Goal: Transaction & Acquisition: Purchase product/service

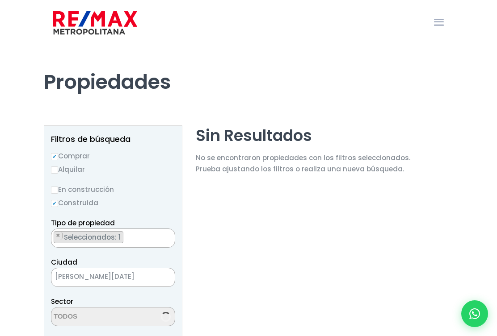
select select "156"
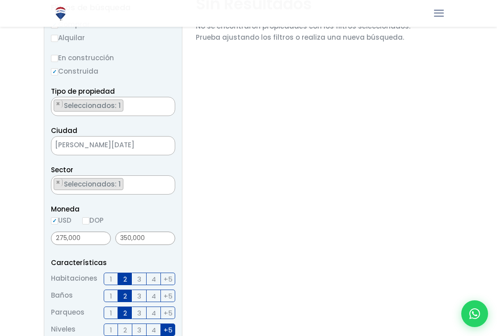
click at [117, 142] on span "[PERSON_NAME][DATE]" at bounding box center [101, 145] width 101 height 13
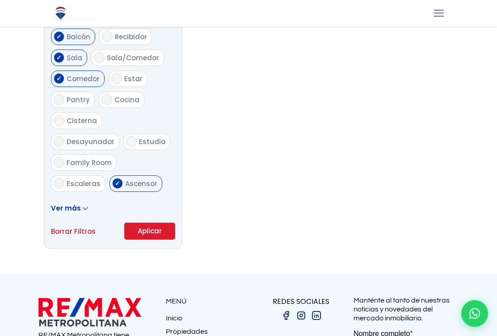
scroll to position [484, 0]
click at [73, 229] on link "Borrar Filtros" at bounding box center [73, 231] width 45 height 11
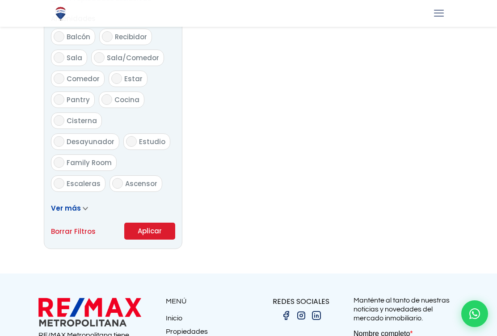
radio input "false"
select select
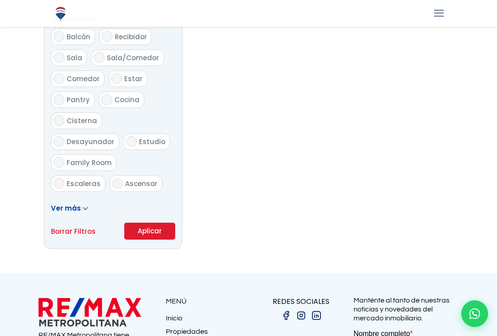
checkbox input "false"
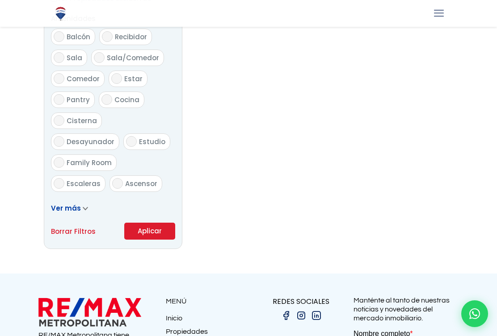
checkbox input "false"
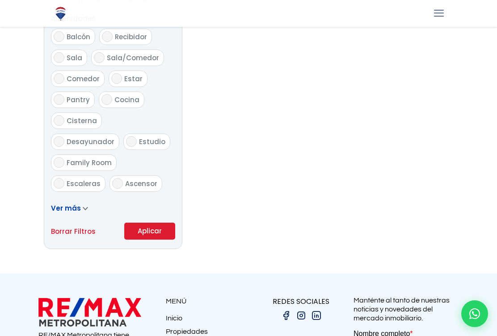
checkbox input "false"
click at [78, 231] on link "Borrar Filtros" at bounding box center [73, 231] width 45 height 11
select select
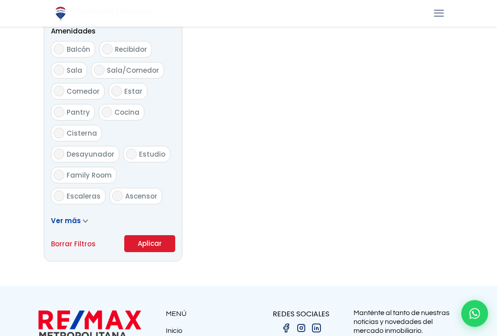
scroll to position [470, 0]
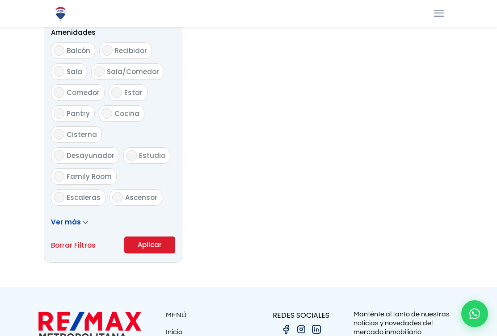
click at [159, 237] on button "Aplicar" at bounding box center [149, 245] width 51 height 17
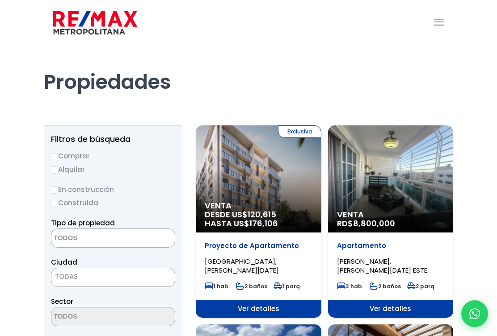
select select
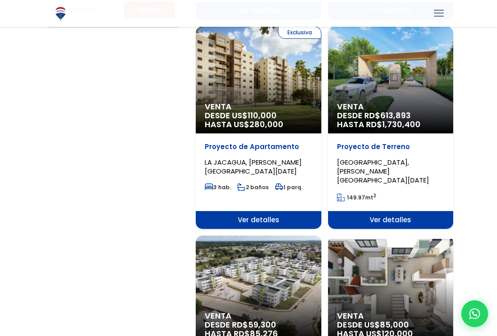
scroll to position [698, 0]
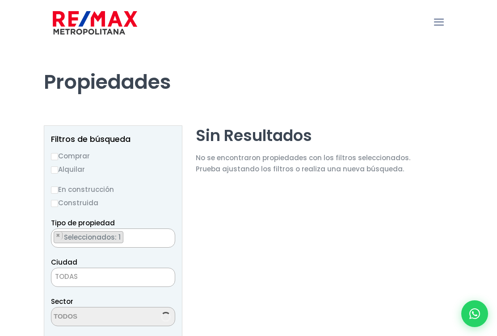
select select
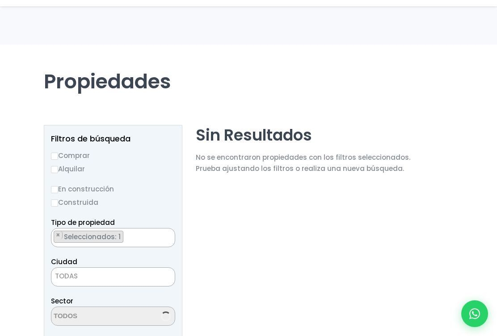
scroll to position [486, 0]
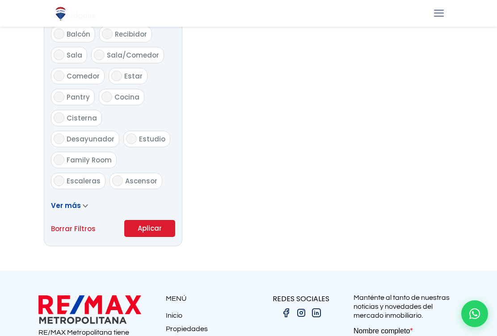
select select "156"
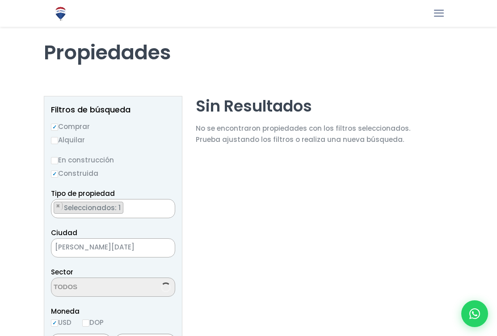
select select "2"
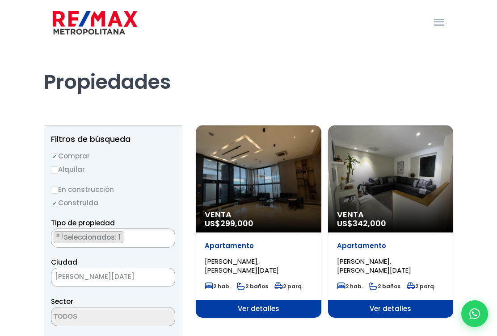
select select "1"
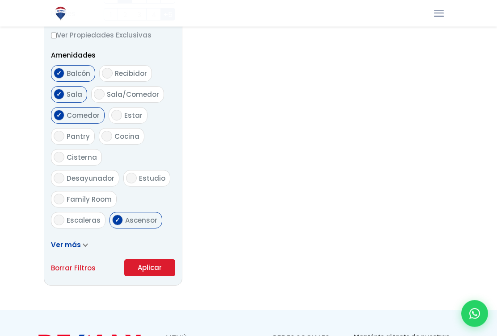
scroll to position [445, 0]
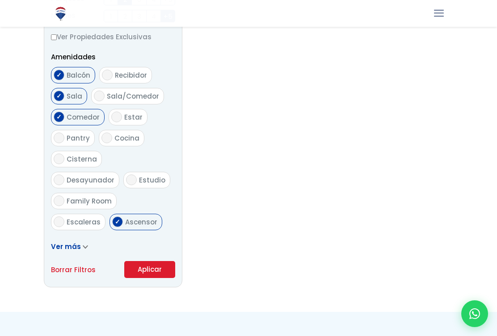
click at [69, 271] on link "Borrar Filtros" at bounding box center [73, 269] width 45 height 11
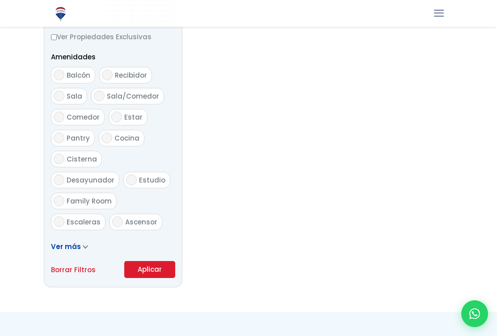
radio input "false"
select select
checkbox input "false"
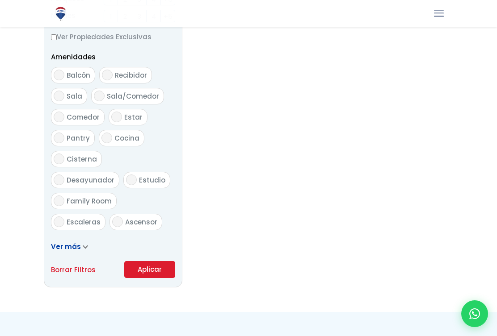
checkbox input "false"
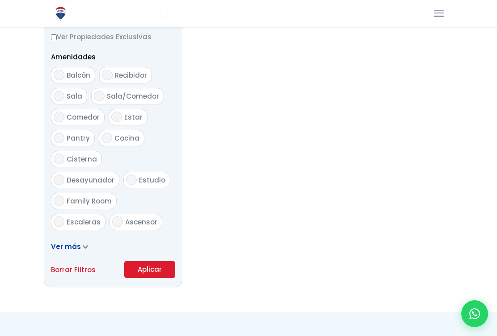
checkbox input "false"
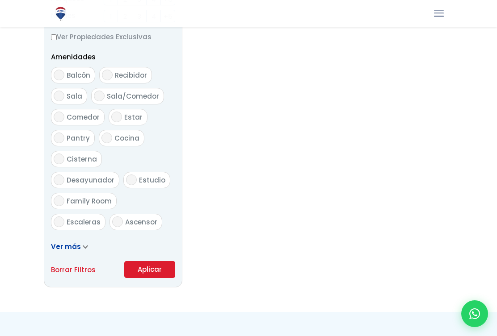
checkbox input "false"
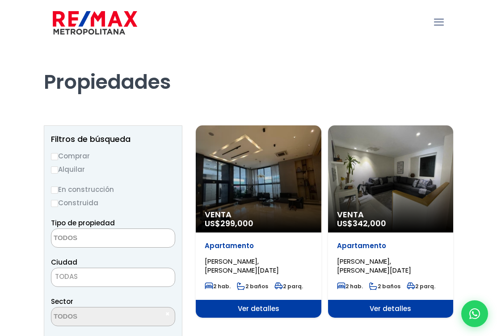
scroll to position [0, 0]
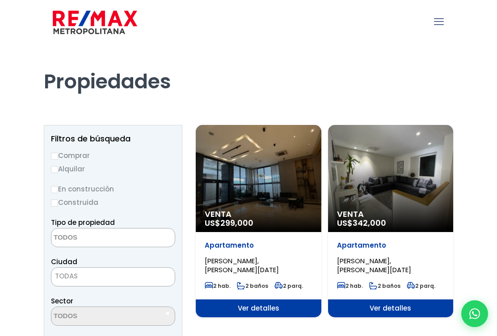
click at [403, 189] on div "Venta US$ 342,000" at bounding box center [391, 178] width 126 height 107
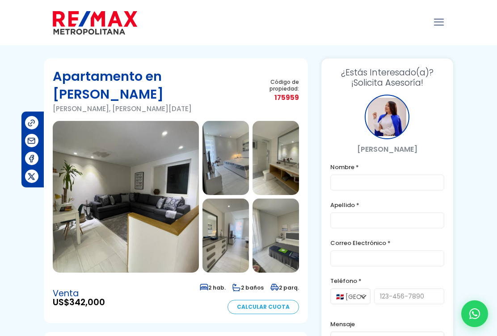
click at [179, 164] on img at bounding box center [126, 197] width 146 height 152
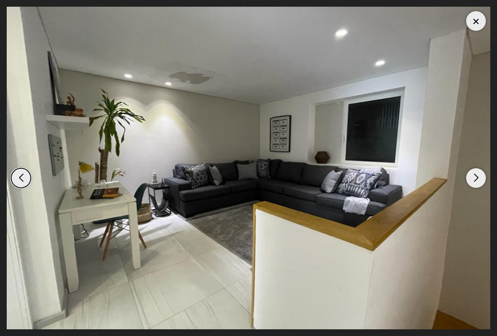
click at [481, 177] on div "Next slide" at bounding box center [476, 178] width 20 height 20
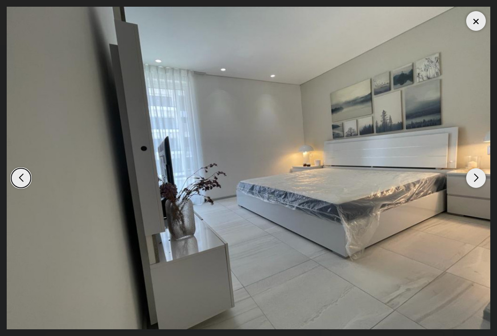
click at [482, 182] on div "Next slide" at bounding box center [476, 178] width 20 height 20
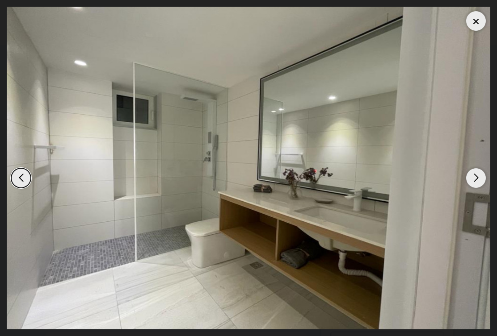
click at [485, 180] on div "Next slide" at bounding box center [476, 178] width 20 height 20
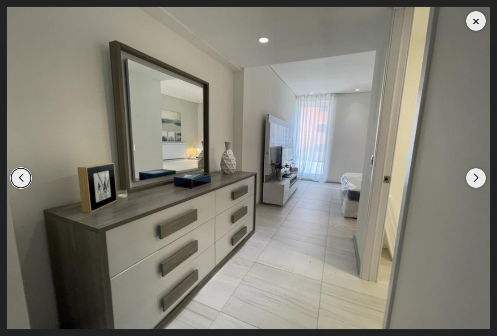
click at [484, 177] on div "Next slide" at bounding box center [476, 178] width 20 height 20
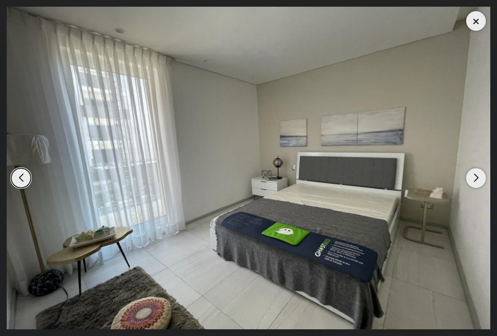
click at [486, 176] on img "5 / 12" at bounding box center [248, 168] width 483 height 323
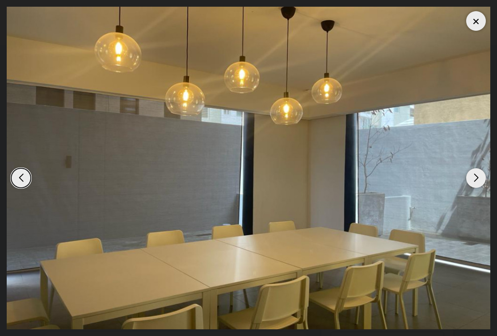
click at [484, 178] on div "Next slide" at bounding box center [476, 178] width 20 height 20
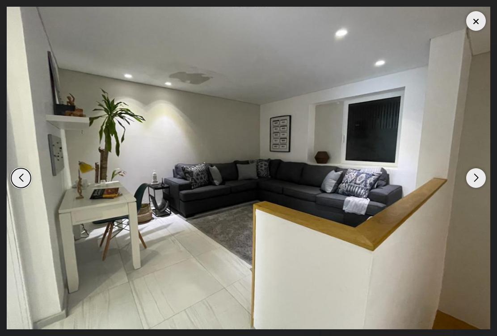
click at [486, 176] on img "1 / 12" at bounding box center [248, 168] width 483 height 323
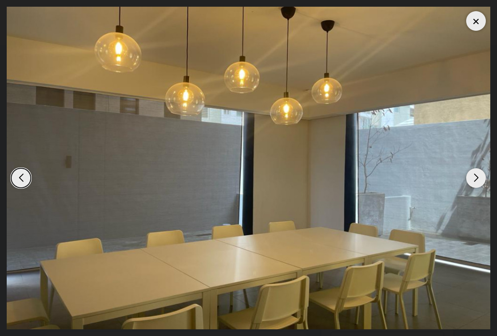
click at [485, 176] on div "Next slide" at bounding box center [476, 178] width 20 height 20
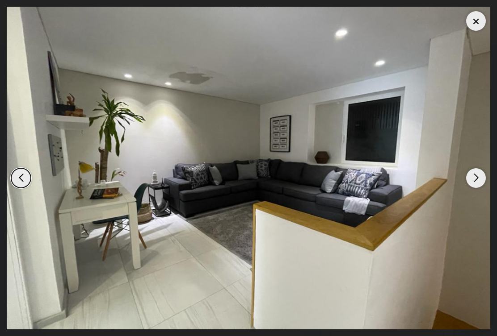
click at [484, 177] on div "Next slide" at bounding box center [476, 178] width 20 height 20
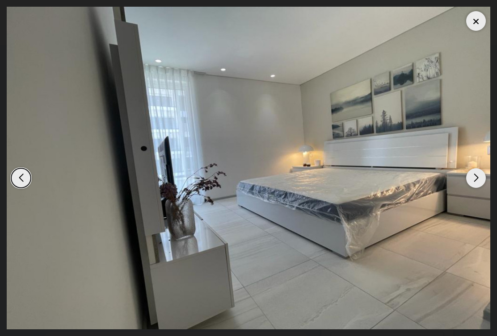
click at [485, 178] on div "Next slide" at bounding box center [476, 178] width 20 height 20
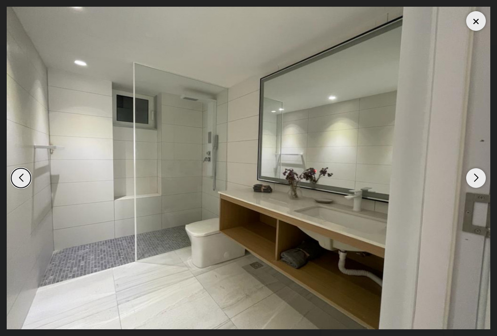
click at [484, 177] on div "Next slide" at bounding box center [476, 178] width 20 height 20
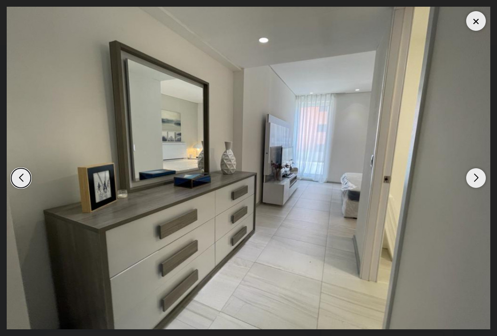
click at [483, 179] on div "Next slide" at bounding box center [476, 178] width 20 height 20
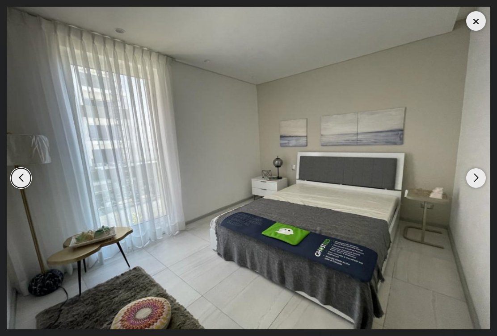
click at [484, 179] on div "Next slide" at bounding box center [476, 178] width 20 height 20
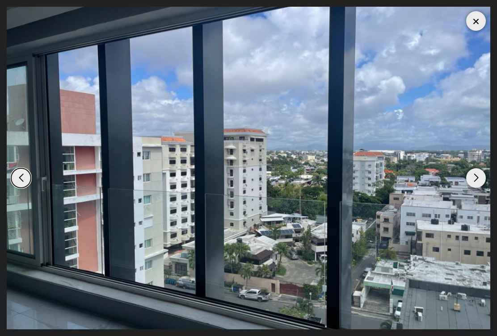
click at [485, 178] on div "Next slide" at bounding box center [476, 178] width 20 height 20
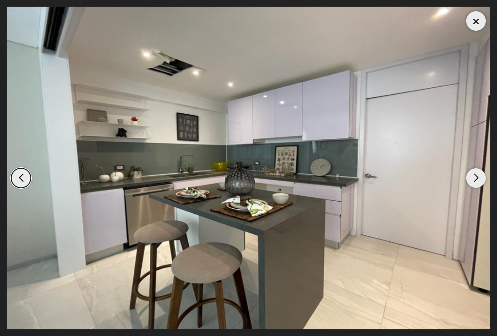
click at [489, 177] on img "7 / 12" at bounding box center [248, 168] width 483 height 323
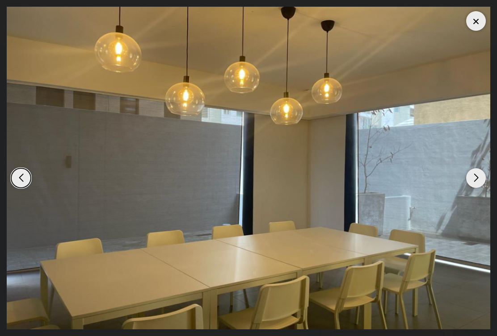
click at [486, 176] on img "12 / 12" at bounding box center [248, 168] width 483 height 323
click at [485, 179] on div "Next slide" at bounding box center [476, 178] width 20 height 20
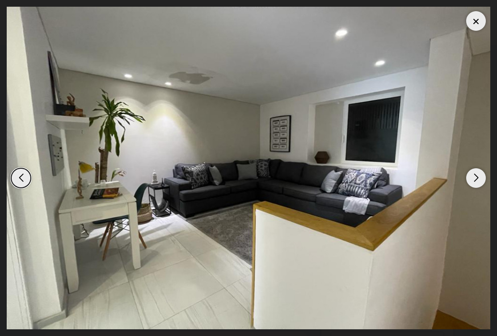
click at [484, 178] on div "Next slide" at bounding box center [476, 178] width 20 height 20
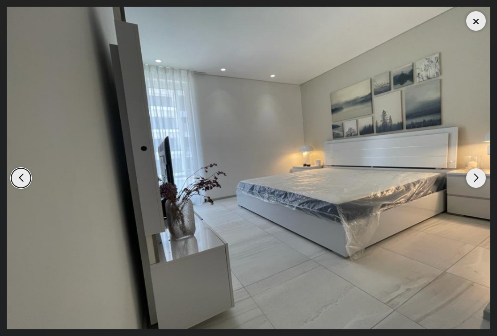
click at [484, 179] on div "Next slide" at bounding box center [476, 178] width 20 height 20
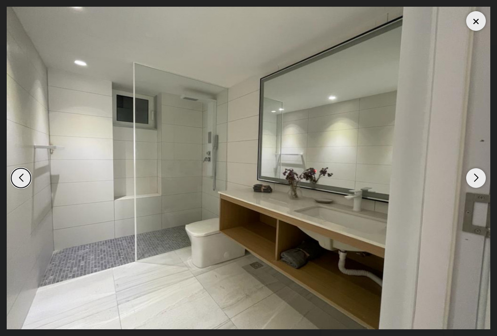
click at [484, 180] on div "Next slide" at bounding box center [476, 178] width 20 height 20
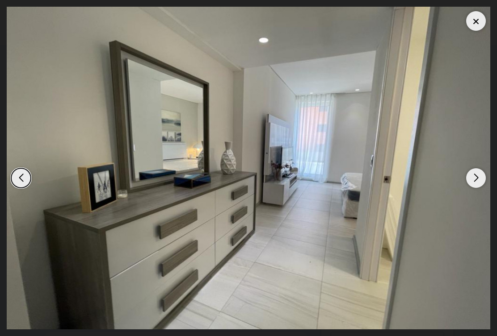
click at [484, 178] on div "Next slide" at bounding box center [476, 178] width 20 height 20
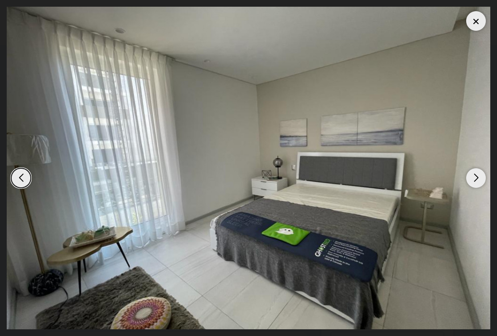
click at [484, 179] on div "Next slide" at bounding box center [476, 178] width 20 height 20
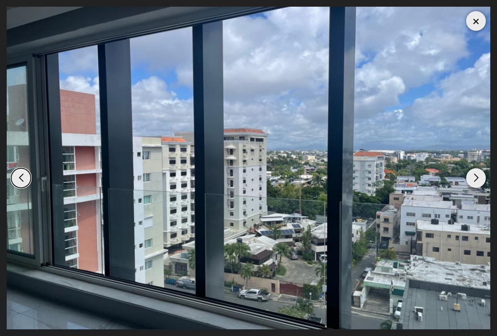
click at [485, 177] on div "Next slide" at bounding box center [476, 178] width 20 height 20
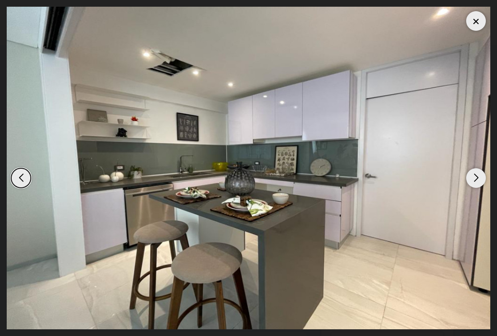
click at [485, 176] on div "Next slide" at bounding box center [476, 178] width 20 height 20
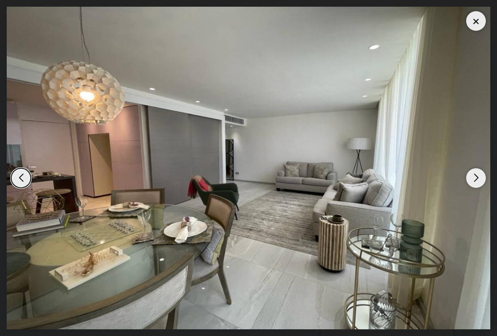
click at [485, 177] on div "Next slide" at bounding box center [476, 178] width 20 height 20
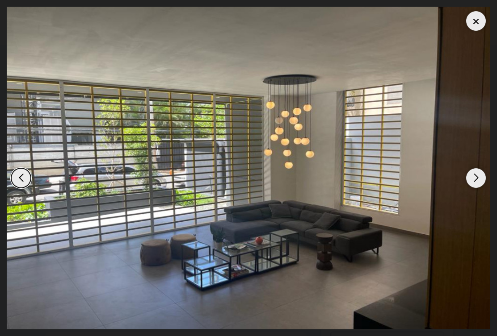
click at [486, 176] on img "9 / 12" at bounding box center [248, 168] width 483 height 323
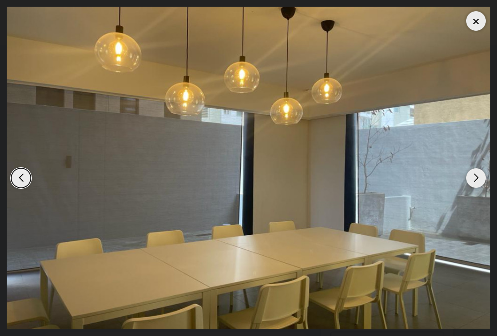
click at [489, 173] on img "12 / 12" at bounding box center [248, 168] width 483 height 323
click at [485, 177] on img "12 / 12" at bounding box center [248, 168] width 483 height 323
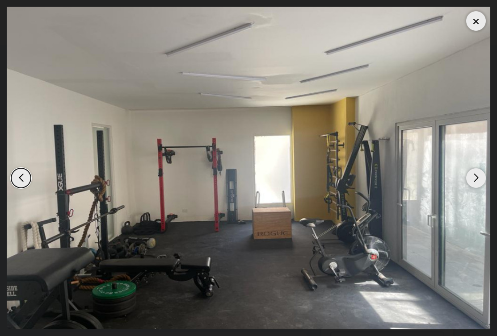
click at [482, 172] on div "Next slide" at bounding box center [476, 178] width 20 height 20
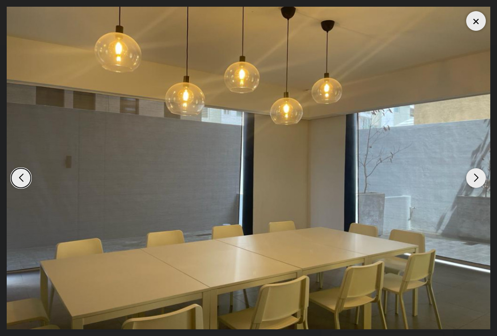
click at [489, 157] on img "12 / 12" at bounding box center [248, 168] width 483 height 323
click at [478, 176] on div "Next slide" at bounding box center [476, 178] width 20 height 20
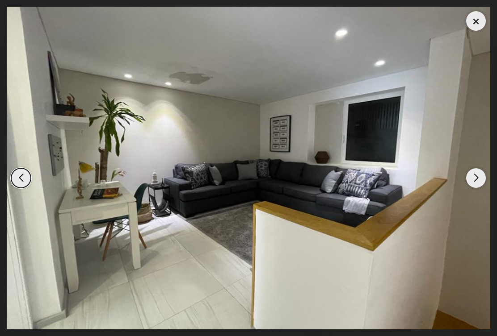
click at [477, 171] on div "Next slide" at bounding box center [476, 178] width 20 height 20
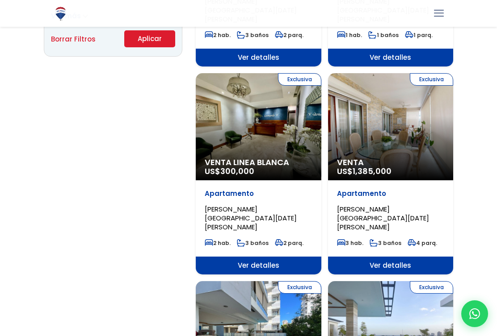
scroll to position [686, 0]
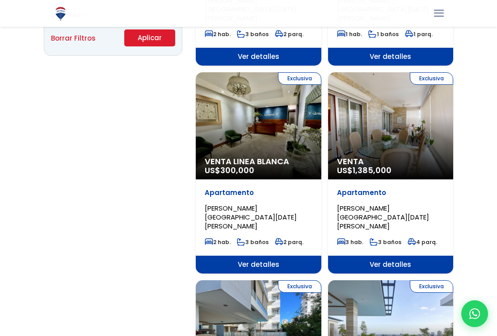
click at [267, 120] on div "Exclusiva Venta Linea Blanca US$ 300,000" at bounding box center [259, 125] width 126 height 107
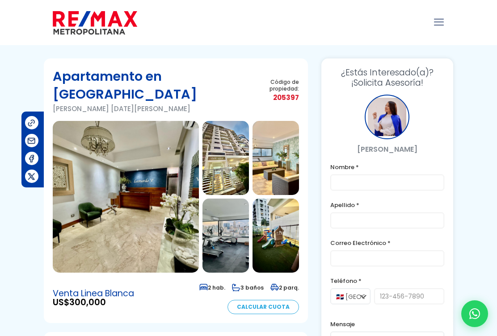
click at [154, 153] on img at bounding box center [126, 197] width 146 height 152
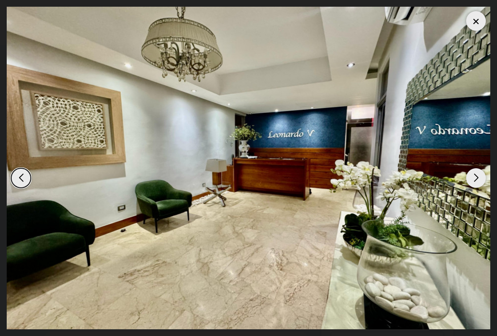
click at [476, 179] on div "Next slide" at bounding box center [476, 178] width 20 height 20
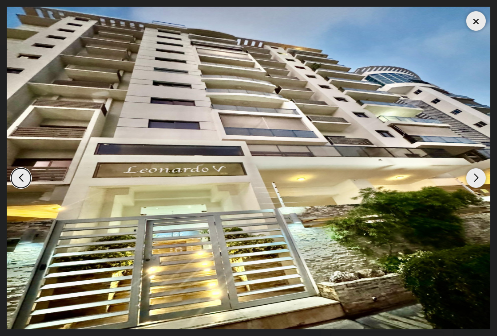
click at [479, 177] on div "Next slide" at bounding box center [476, 178] width 20 height 20
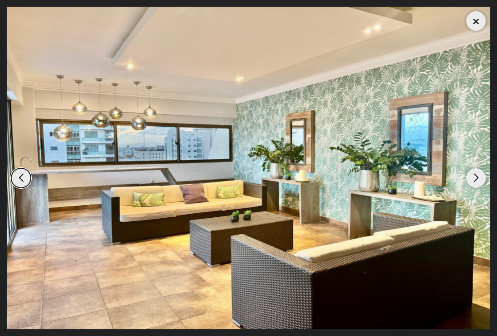
click at [478, 182] on div "Next slide" at bounding box center [476, 178] width 20 height 20
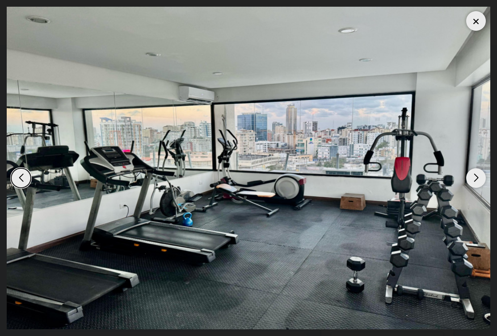
click at [486, 173] on img "4 / 19" at bounding box center [248, 168] width 483 height 323
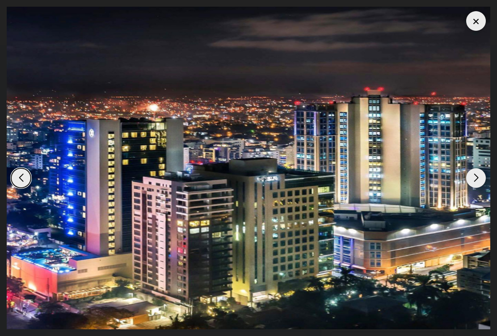
click at [485, 175] on div "Next slide" at bounding box center [476, 178] width 20 height 20
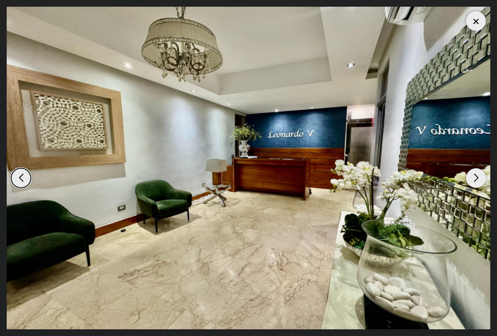
click at [486, 175] on img "1 / 19" at bounding box center [248, 168] width 483 height 323
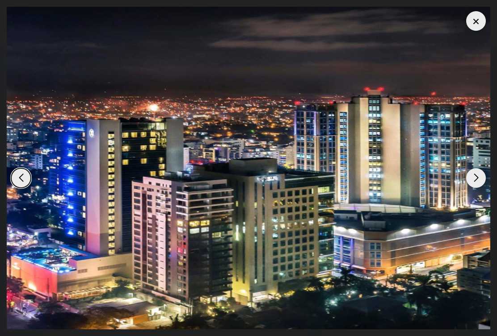
click at [481, 183] on div "Next slide" at bounding box center [476, 178] width 20 height 20
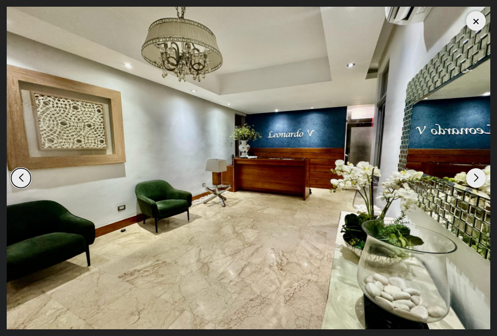
click at [486, 177] on img "1 / 19" at bounding box center [248, 168] width 483 height 323
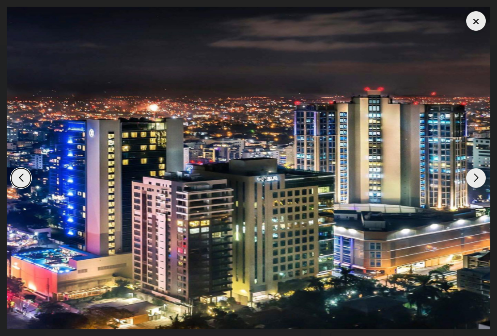
click at [486, 176] on img "19 / 19" at bounding box center [248, 168] width 483 height 323
click at [489, 169] on img "19 / 19" at bounding box center [248, 168] width 483 height 323
click at [485, 177] on div "Next slide" at bounding box center [476, 178] width 20 height 20
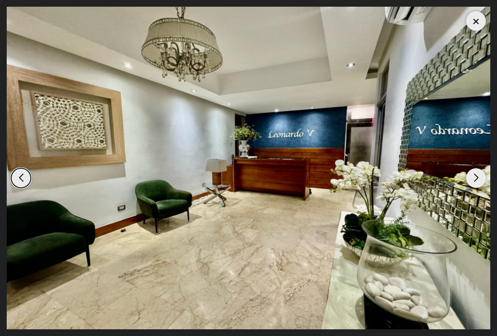
click at [485, 177] on div "Next slide" at bounding box center [476, 178] width 20 height 20
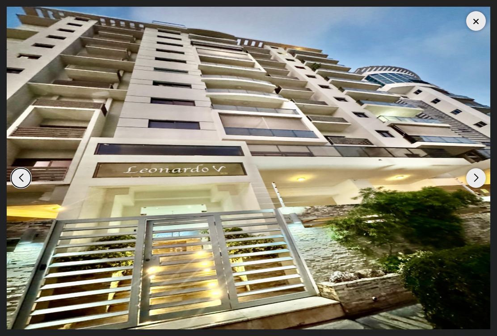
click at [484, 176] on div "Next slide" at bounding box center [476, 178] width 20 height 20
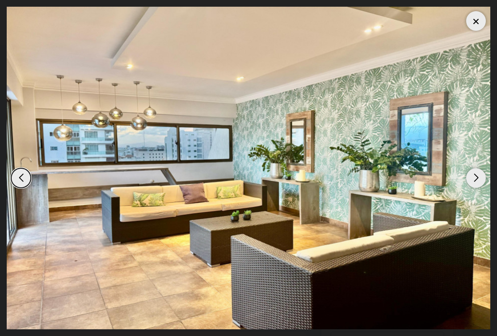
click at [487, 174] on img "3 / 19" at bounding box center [248, 168] width 483 height 323
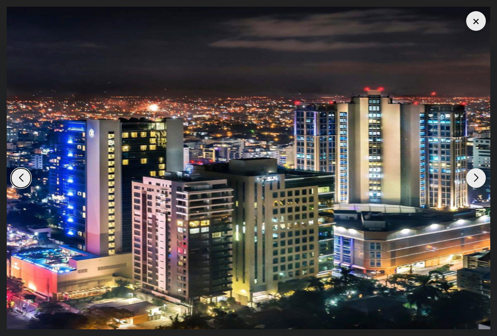
click at [486, 176] on img "19 / 19" at bounding box center [248, 168] width 483 height 323
click at [487, 177] on img "19 / 19" at bounding box center [248, 168] width 483 height 323
click at [489, 170] on img "19 / 19" at bounding box center [248, 168] width 483 height 323
click at [484, 169] on img "19 / 19" at bounding box center [248, 168] width 483 height 323
click at [477, 179] on div "Next slide" at bounding box center [476, 178] width 20 height 20
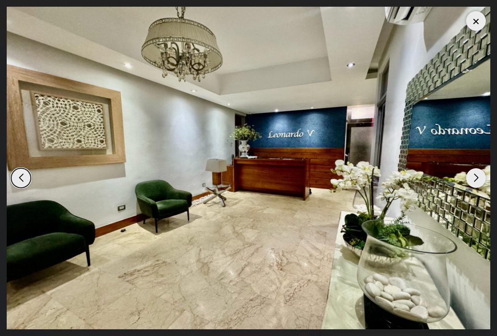
click at [480, 176] on div "Next slide" at bounding box center [476, 178] width 20 height 20
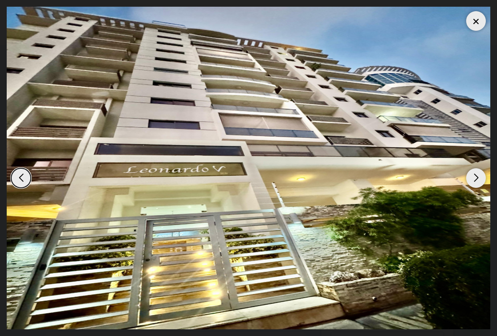
click at [479, 179] on div "Next slide" at bounding box center [476, 178] width 20 height 20
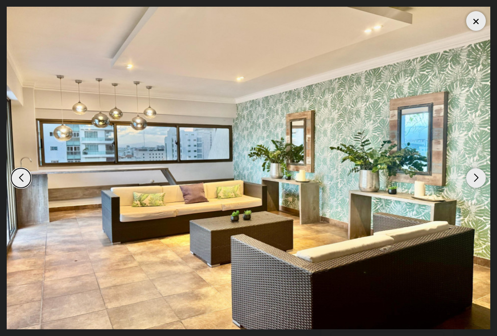
click at [480, 179] on div "Next slide" at bounding box center [476, 178] width 20 height 20
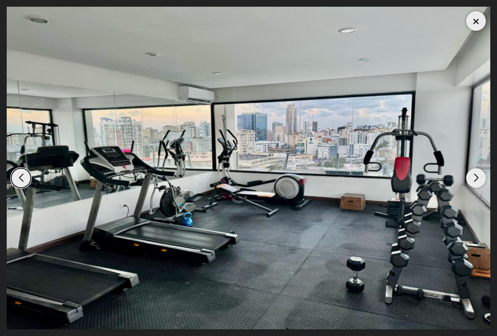
click at [484, 176] on div "Next slide" at bounding box center [476, 178] width 20 height 20
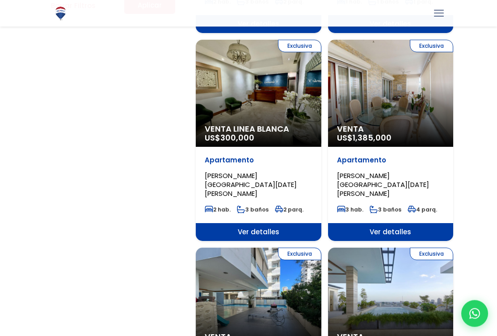
scroll to position [721, 0]
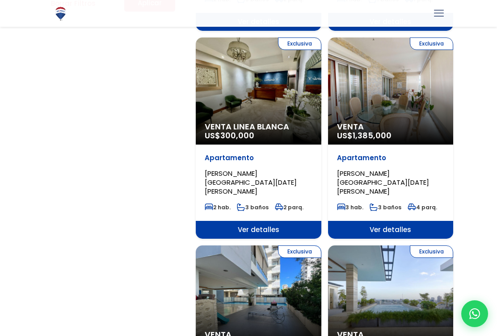
click at [259, 221] on span "Ver detalles" at bounding box center [259, 230] width 126 height 18
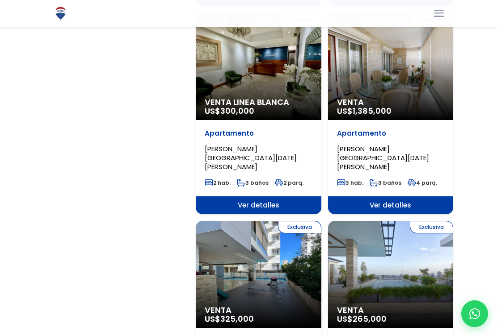
scroll to position [746, 0]
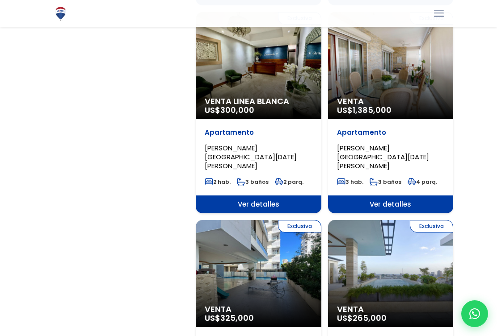
click at [285, 223] on div "Exclusiva Venta US$ 325,000" at bounding box center [259, 273] width 126 height 107
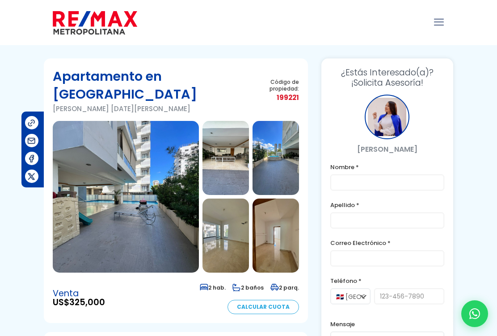
click at [226, 147] on img at bounding box center [225, 158] width 46 height 74
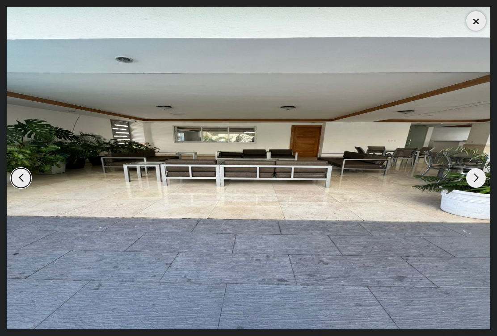
click at [473, 177] on div "Next slide" at bounding box center [476, 178] width 20 height 20
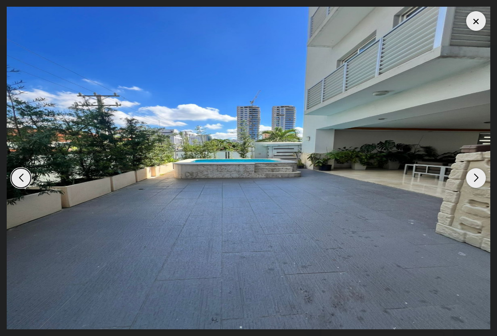
click at [479, 174] on div "Next slide" at bounding box center [476, 178] width 20 height 20
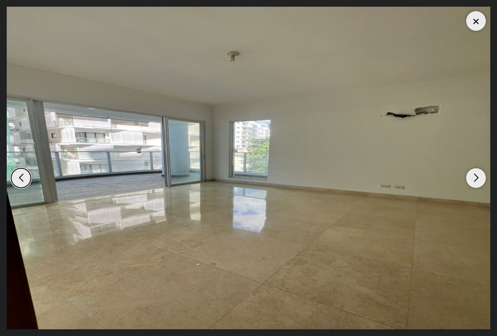
click at [476, 180] on div "Next slide" at bounding box center [476, 178] width 20 height 20
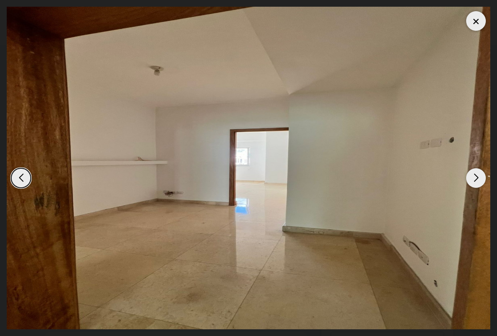
click at [478, 177] on div "Next slide" at bounding box center [476, 178] width 20 height 20
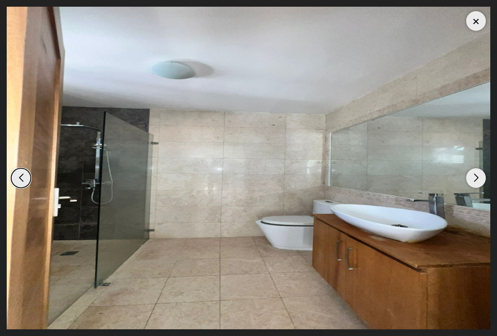
click at [476, 177] on div "Next slide" at bounding box center [476, 178] width 20 height 20
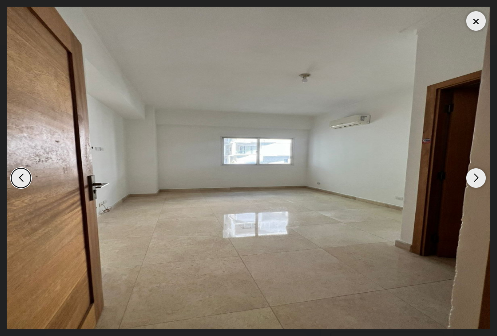
click at [480, 177] on div "Next slide" at bounding box center [476, 178] width 20 height 20
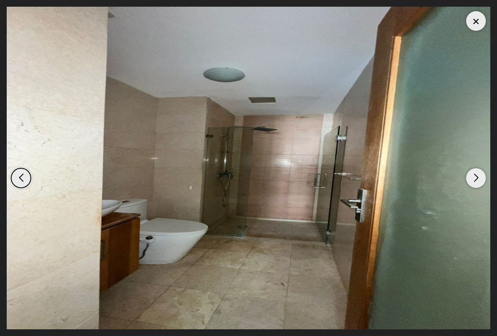
click at [481, 176] on div "Next slide" at bounding box center [476, 178] width 20 height 20
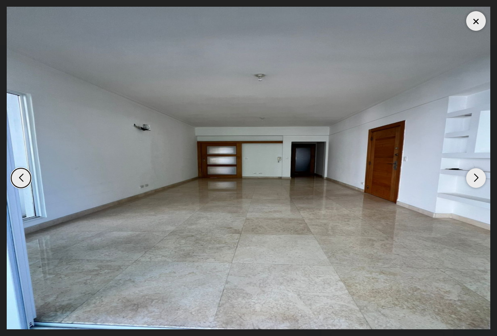
click at [485, 177] on div "Next slide" at bounding box center [476, 178] width 20 height 20
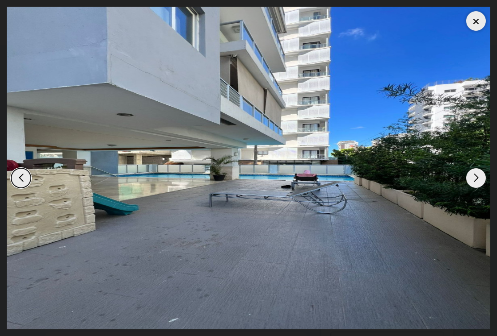
click at [480, 178] on div "Next slide" at bounding box center [476, 178] width 20 height 20
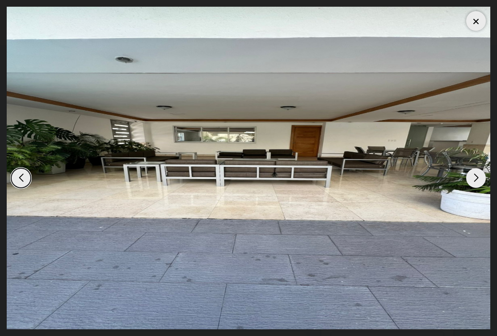
click at [484, 176] on div "Next slide" at bounding box center [476, 178] width 20 height 20
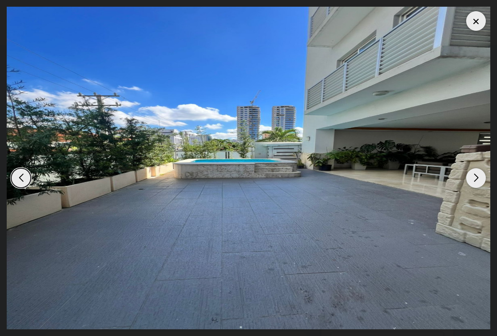
click at [486, 175] on img "3 / 9" at bounding box center [248, 168] width 483 height 323
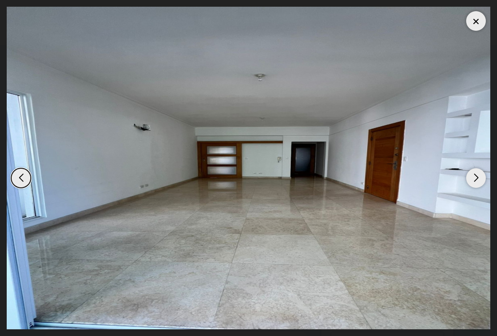
click at [484, 177] on div "Next slide" at bounding box center [476, 178] width 20 height 20
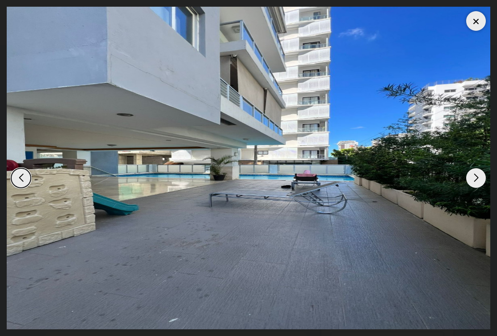
click at [485, 177] on div "Next slide" at bounding box center [476, 178] width 20 height 20
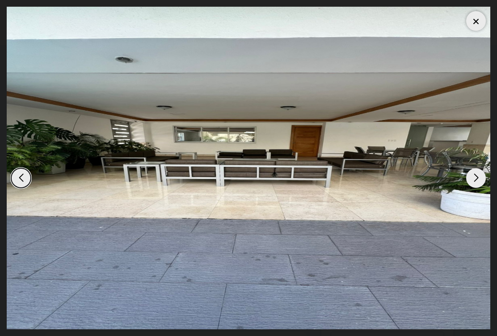
click at [483, 179] on div "Next slide" at bounding box center [476, 178] width 20 height 20
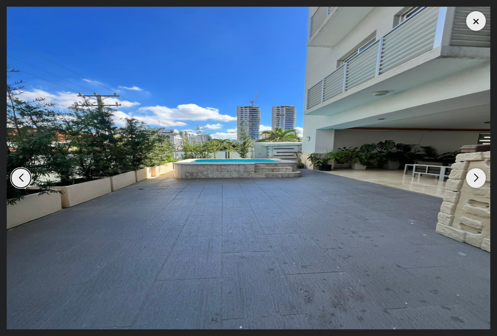
click at [481, 180] on div "Next slide" at bounding box center [476, 178] width 20 height 20
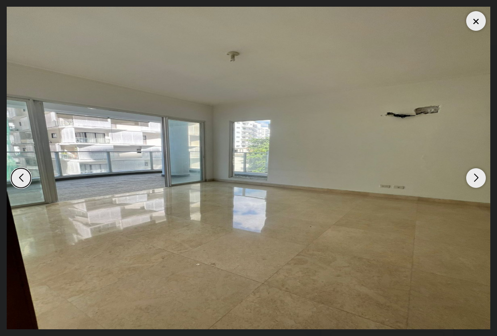
click at [483, 179] on div "Next slide" at bounding box center [476, 178] width 20 height 20
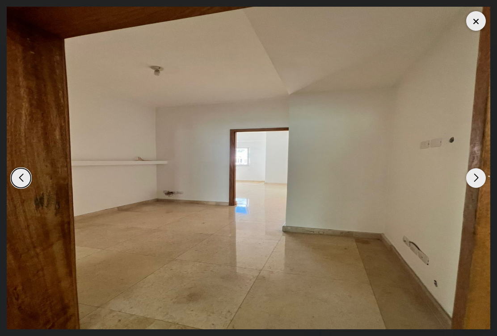
click at [483, 180] on div "Next slide" at bounding box center [476, 178] width 20 height 20
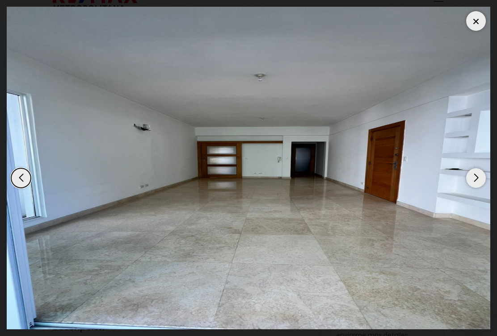
scroll to position [24, 0]
click at [481, 17] on div at bounding box center [476, 21] width 20 height 20
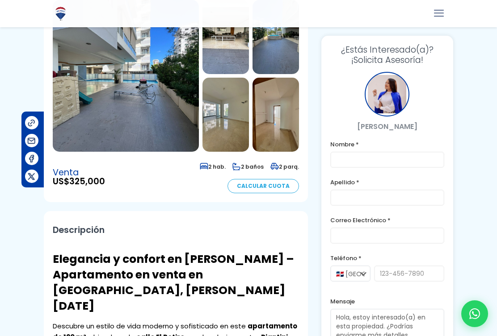
scroll to position [100, 0]
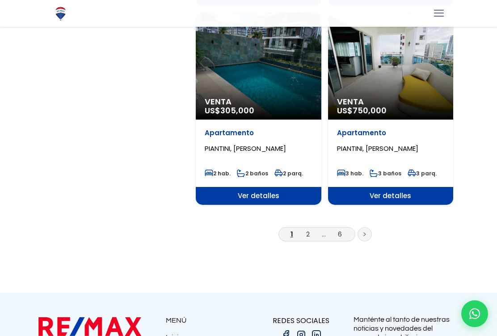
scroll to position [1517, 0]
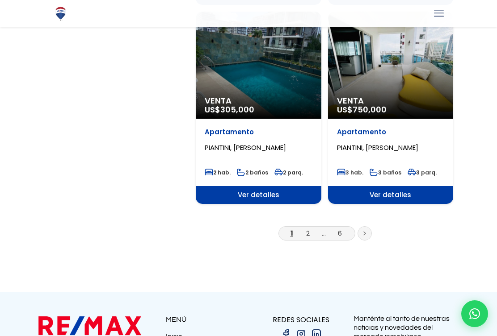
click at [371, 229] on li at bounding box center [364, 233] width 14 height 14
click at [371, 234] on link at bounding box center [364, 233] width 14 height 14
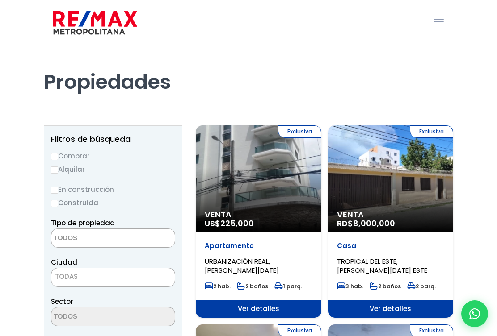
select select
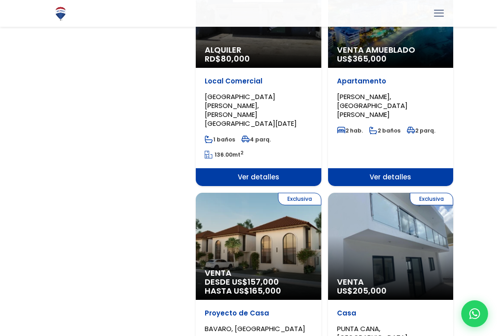
scroll to position [1164, 0]
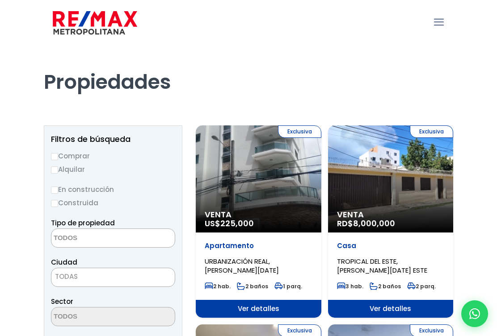
select select
